Goal: Information Seeking & Learning: Learn about a topic

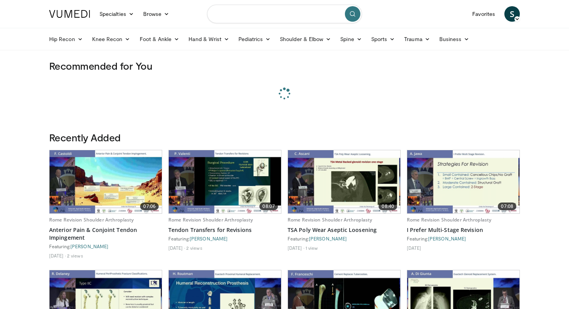
click at [250, 15] on input "Search topics, interventions" at bounding box center [284, 14] width 155 height 19
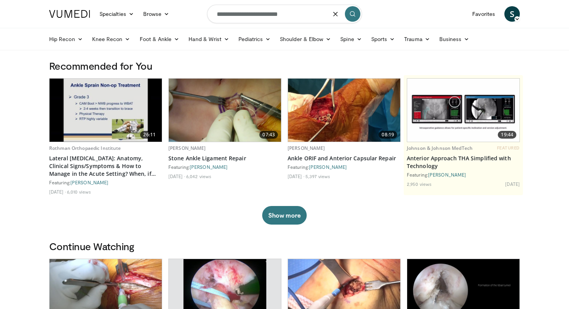
type input "**********"
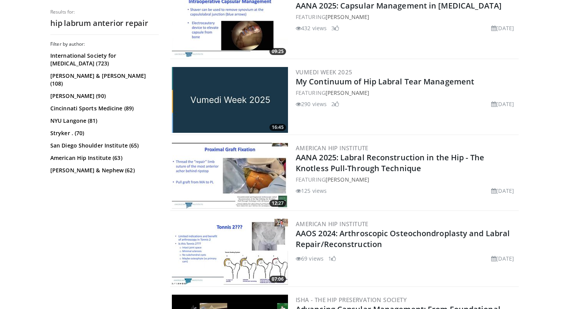
scroll to position [789, 0]
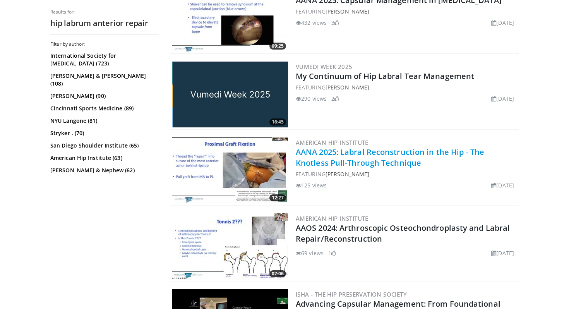
click at [390, 150] on link "AANA 2025: Labral Reconstruction in the Hip - The Knotless Pull-Through Techniq…" at bounding box center [390, 157] width 189 height 21
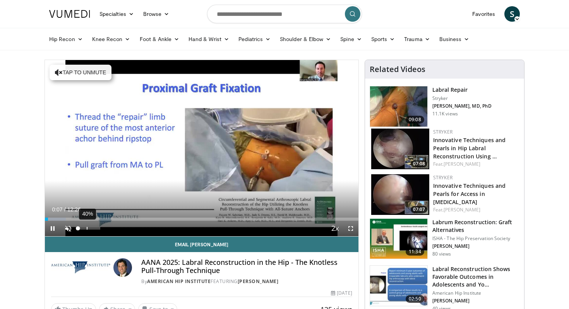
click at [87, 227] on div "40%" at bounding box center [89, 228] width 22 height 3
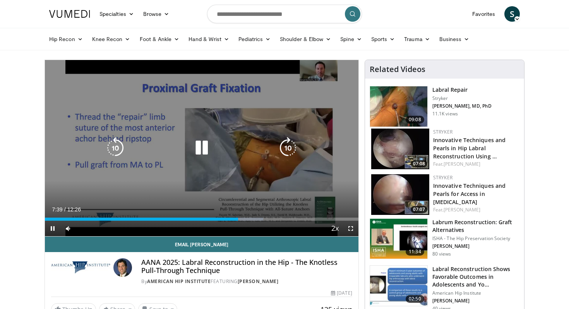
click at [199, 148] on icon "Video Player" at bounding box center [202, 148] width 22 height 22
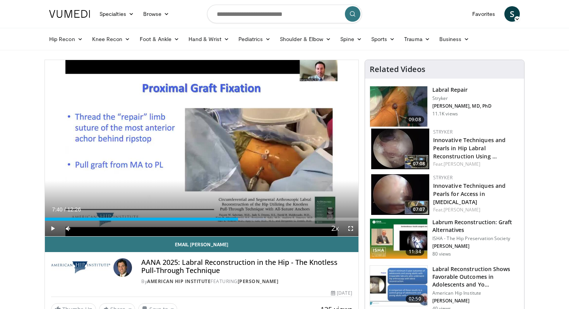
click at [395, 148] on img at bounding box center [401, 149] width 58 height 41
click at [450, 88] on h3 "Labral Repair" at bounding box center [463, 90] width 60 height 8
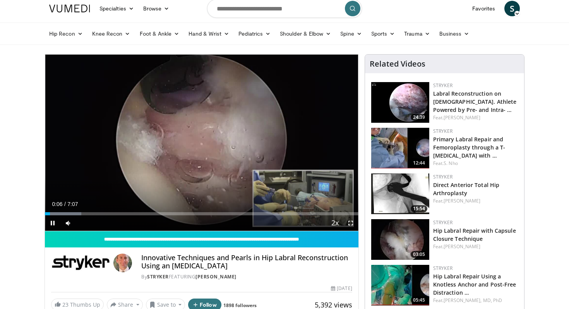
scroll to position [7, 0]
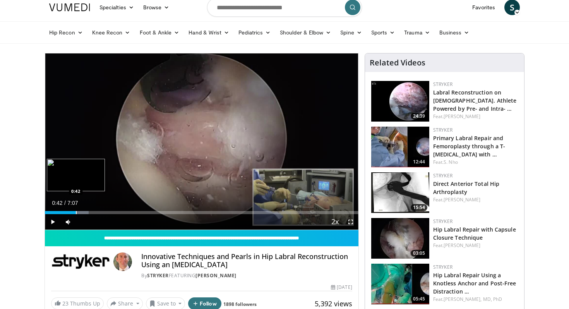
click at [76, 211] on div "Progress Bar" at bounding box center [76, 212] width 1 height 3
click at [92, 213] on div "Progress Bar" at bounding box center [92, 212] width 1 height 3
click at [85, 213] on video-js "**********" at bounding box center [202, 141] width 314 height 177
click at [83, 212] on div "Progress Bar" at bounding box center [83, 212] width 1 height 3
click at [71, 211] on div "Progress Bar" at bounding box center [71, 212] width 1 height 3
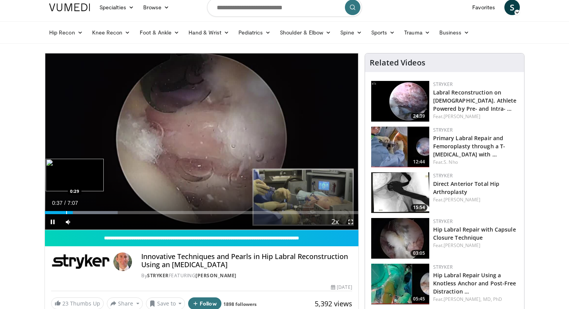
click at [66, 212] on div "Progress Bar" at bounding box center [66, 212] width 1 height 3
click at [63, 213] on div "Progress Bar" at bounding box center [63, 212] width 1 height 3
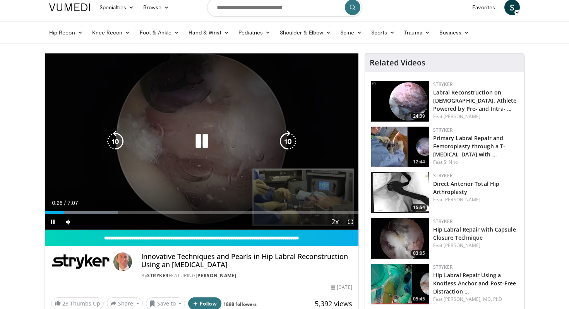
click at [59, 213] on div "0:26" at bounding box center [54, 212] width 19 height 3
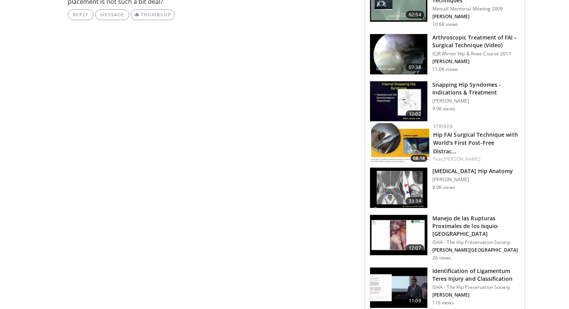
scroll to position [657, 0]
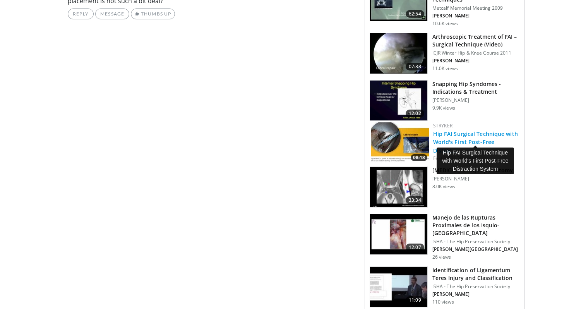
click at [445, 134] on link "Hip FAI Surgical Technique with World's First Post-Free Distrac…" at bounding box center [476, 142] width 85 height 24
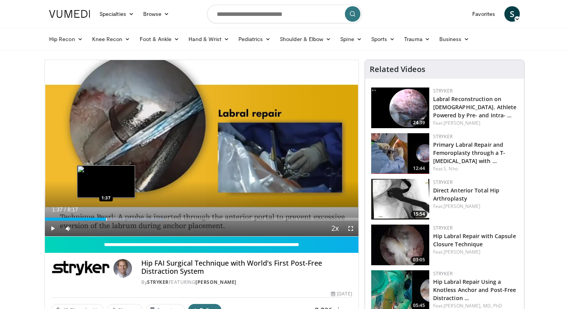
click at [106, 218] on div "Progress Bar" at bounding box center [106, 219] width 1 height 3
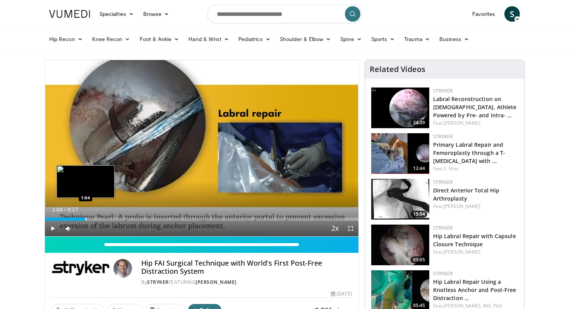
click at [86, 220] on div "Progress Bar" at bounding box center [86, 219] width 1 height 3
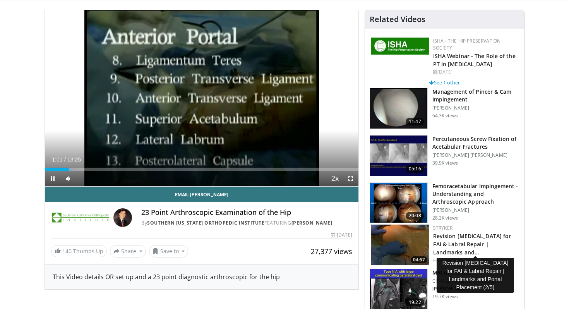
scroll to position [53, 0]
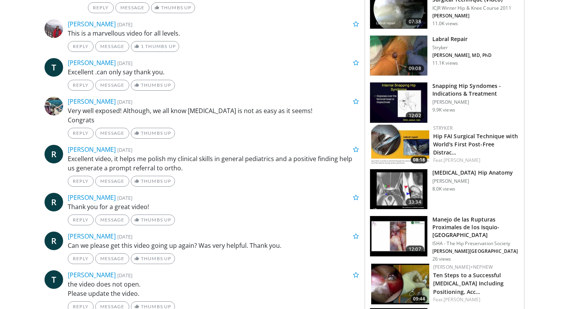
scroll to position [694, 0]
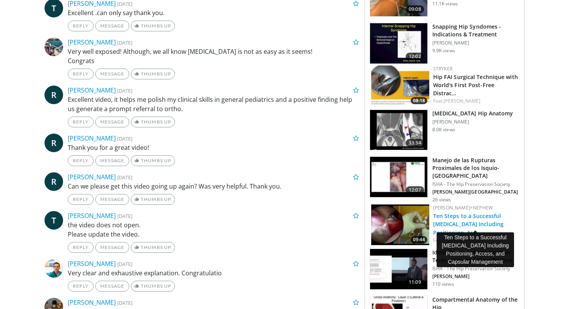
click at [461, 217] on link "Ten Steps to a Successful [MEDICAL_DATA] Including Positioning, Acc…" at bounding box center [469, 224] width 71 height 24
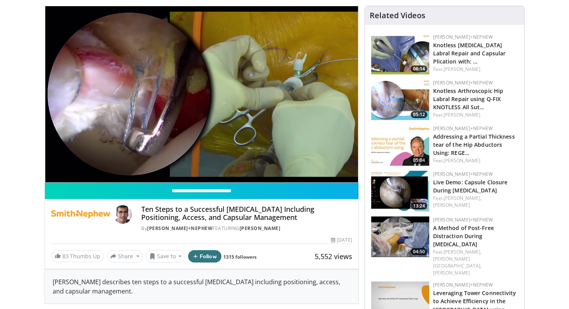
scroll to position [59, 0]
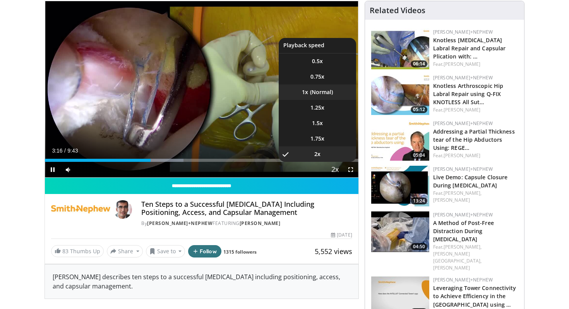
click at [331, 94] on li "1x" at bounding box center [317, 91] width 77 height 15
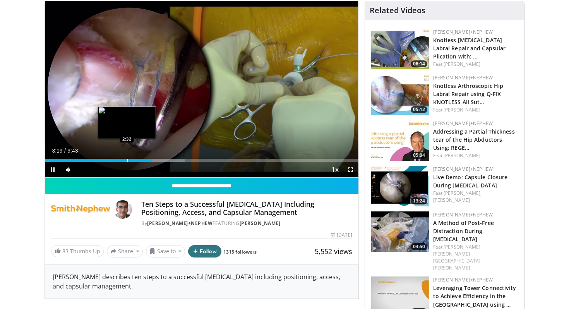
click at [127, 159] on div "Progress Bar" at bounding box center [127, 160] width 1 height 3
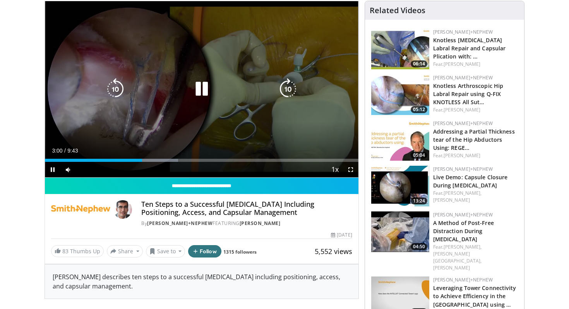
click at [204, 90] on icon "Video Player" at bounding box center [202, 89] width 22 height 22
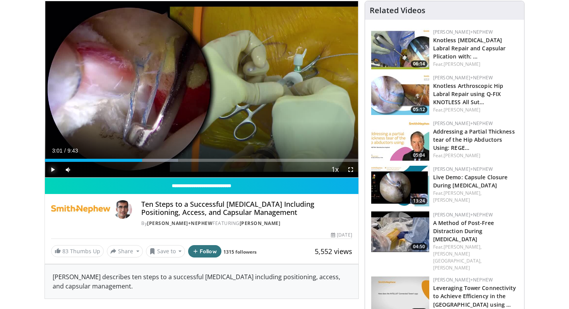
click at [51, 168] on span "Video Player" at bounding box center [52, 169] width 15 height 15
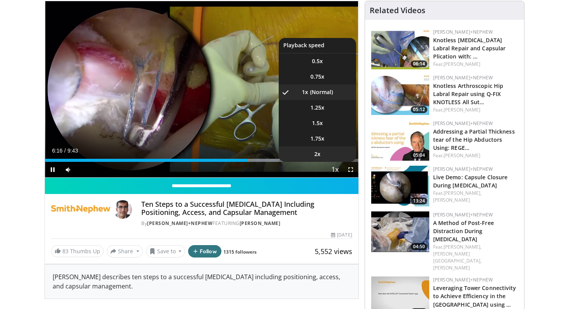
click at [330, 153] on li "2x" at bounding box center [317, 153] width 77 height 15
